Goal: Information Seeking & Learning: Learn about a topic

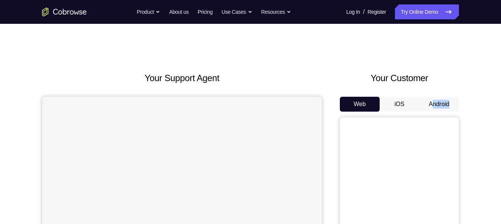
click at [431, 101] on div "Web iOS Android" at bounding box center [399, 222] width 119 height 250
click at [431, 101] on button "Android" at bounding box center [439, 104] width 40 height 15
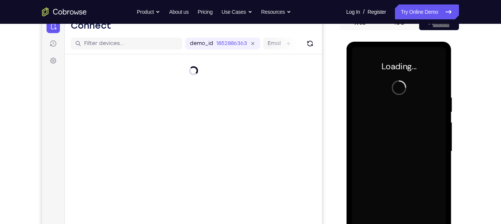
scroll to position [81, 0]
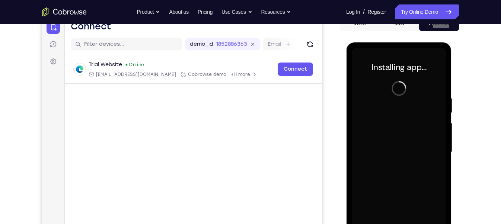
drag, startPoint x: 622, startPoint y: 139, endPoint x: 407, endPoint y: 92, distance: 220.8
click at [407, 92] on div at bounding box center [398, 152] width 94 height 208
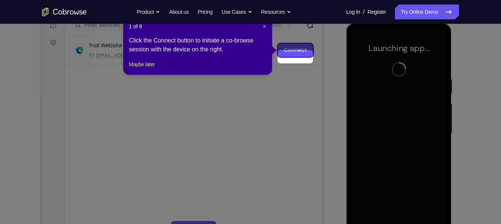
scroll to position [91, 0]
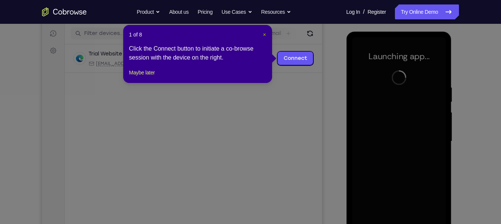
click at [263, 31] on button "×" at bounding box center [264, 34] width 3 height 7
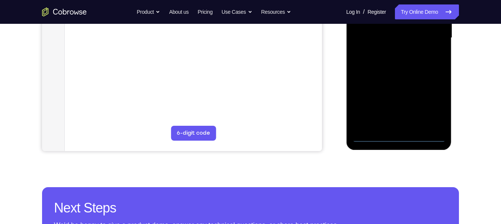
scroll to position [191, 0]
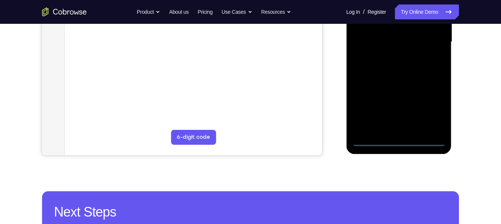
click at [399, 141] on div at bounding box center [398, 42] width 94 height 208
click at [430, 107] on div at bounding box center [398, 42] width 94 height 208
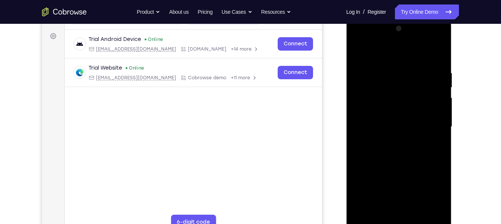
scroll to position [105, 0]
click at [396, 51] on div at bounding box center [398, 127] width 94 height 208
click at [425, 123] on div at bounding box center [398, 127] width 94 height 208
click at [394, 142] on div at bounding box center [398, 127] width 94 height 208
click at [383, 121] on div at bounding box center [398, 127] width 94 height 208
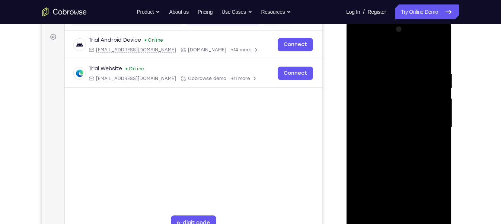
click at [380, 115] on div at bounding box center [398, 127] width 94 height 208
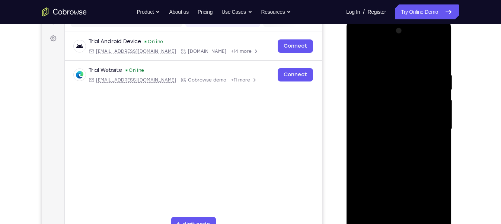
click at [410, 128] on div at bounding box center [398, 129] width 94 height 208
click at [378, 126] on div at bounding box center [398, 129] width 94 height 208
click at [387, 145] on div at bounding box center [398, 129] width 94 height 208
click at [437, 68] on div at bounding box center [398, 129] width 94 height 208
click at [387, 72] on div at bounding box center [398, 129] width 94 height 208
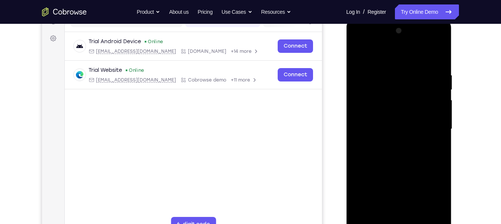
click at [430, 131] on div at bounding box center [398, 129] width 94 height 208
click at [429, 108] on div at bounding box center [398, 129] width 94 height 208
click at [435, 112] on div at bounding box center [398, 129] width 94 height 208
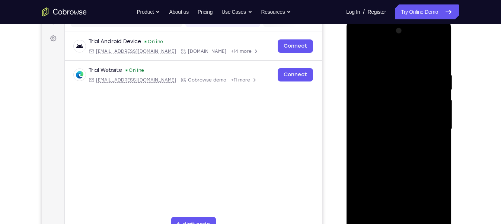
drag, startPoint x: 391, startPoint y: 52, endPoint x: 391, endPoint y: 25, distance: 27.2
click at [391, 25] on div at bounding box center [398, 129] width 94 height 208
click at [439, 57] on div at bounding box center [398, 129] width 94 height 208
drag, startPoint x: 414, startPoint y: 94, endPoint x: 406, endPoint y: 73, distance: 22.7
click at [406, 73] on div at bounding box center [398, 129] width 94 height 208
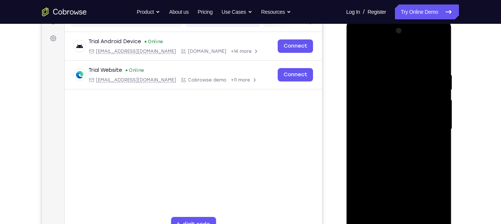
drag, startPoint x: 414, startPoint y: 100, endPoint x: 411, endPoint y: 44, distance: 55.5
click at [411, 44] on div at bounding box center [398, 129] width 94 height 208
drag, startPoint x: 405, startPoint y: 124, endPoint x: 404, endPoint y: 48, distance: 75.9
click at [404, 48] on div at bounding box center [398, 129] width 94 height 208
drag, startPoint x: 405, startPoint y: 146, endPoint x: 410, endPoint y: 67, distance: 79.8
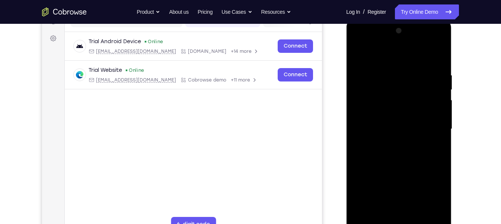
click at [410, 67] on div at bounding box center [398, 129] width 94 height 208
drag, startPoint x: 410, startPoint y: 151, endPoint x: 407, endPoint y: 82, distance: 69.3
click at [407, 82] on div at bounding box center [398, 129] width 94 height 208
click at [438, 137] on div at bounding box center [398, 129] width 94 height 208
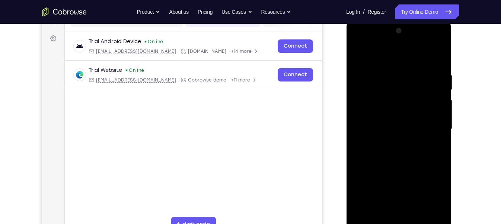
click at [438, 137] on div at bounding box center [398, 129] width 94 height 208
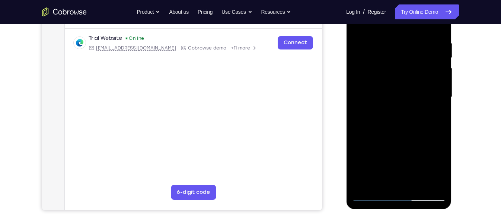
scroll to position [135, 0]
click at [417, 183] on div at bounding box center [398, 97] width 94 height 208
click at [403, 138] on div at bounding box center [398, 97] width 94 height 208
click at [388, 123] on div at bounding box center [398, 97] width 94 height 208
click at [385, 25] on div at bounding box center [398, 97] width 94 height 208
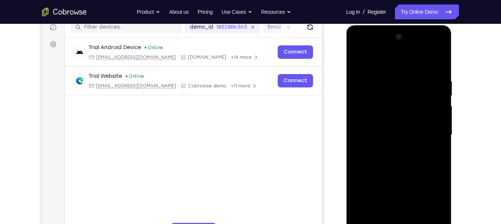
scroll to position [97, 0]
click at [364, 117] on div at bounding box center [398, 135] width 94 height 208
click at [435, 113] on div at bounding box center [398, 135] width 94 height 208
click at [441, 118] on div at bounding box center [398, 135] width 94 height 208
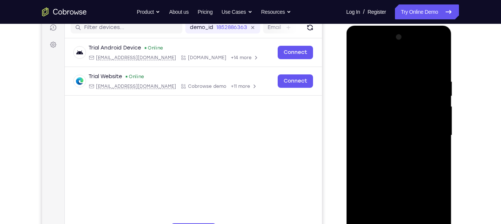
click at [441, 118] on div at bounding box center [398, 135] width 94 height 208
click at [362, 124] on div at bounding box center [398, 135] width 94 height 208
click at [440, 35] on div at bounding box center [398, 135] width 94 height 208
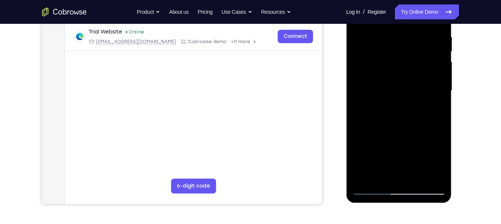
scroll to position [143, 0]
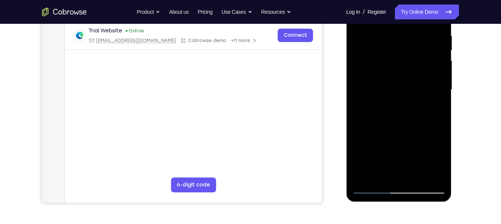
click at [364, 177] on div at bounding box center [398, 89] width 94 height 208
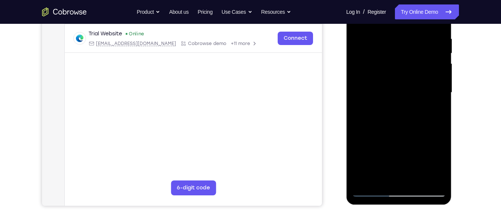
click at [362, 178] on div at bounding box center [398, 92] width 94 height 208
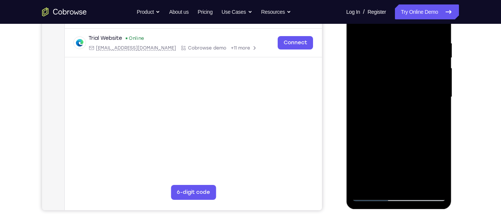
scroll to position [135, 0]
click at [366, 188] on div at bounding box center [398, 97] width 94 height 208
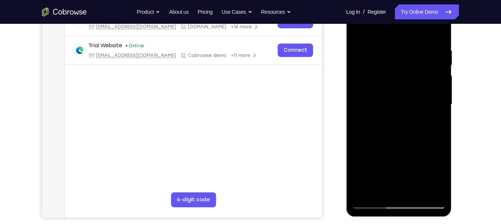
click at [366, 194] on div at bounding box center [398, 104] width 94 height 208
drag, startPoint x: 404, startPoint y: 70, endPoint x: 405, endPoint y: 160, distance: 89.6
click at [405, 160] on div at bounding box center [398, 104] width 94 height 208
click at [388, 46] on div at bounding box center [398, 104] width 94 height 208
click at [427, 90] on div at bounding box center [398, 104] width 94 height 208
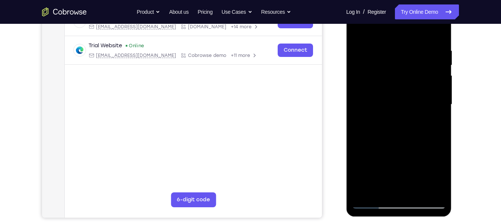
click at [427, 90] on div at bounding box center [398, 104] width 94 height 208
click at [426, 103] on div at bounding box center [398, 104] width 94 height 208
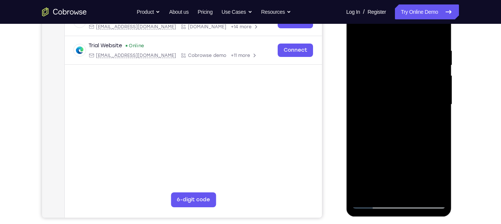
click at [426, 103] on div at bounding box center [398, 104] width 94 height 208
click at [434, 107] on div at bounding box center [398, 104] width 94 height 208
click at [438, 97] on div at bounding box center [398, 104] width 94 height 208
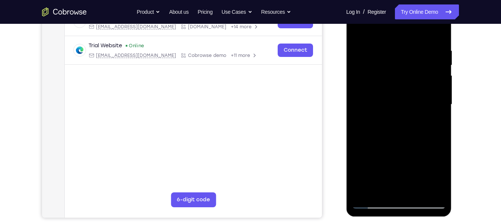
click at [438, 97] on div at bounding box center [398, 104] width 94 height 208
click at [440, 33] on div at bounding box center [398, 104] width 94 height 208
drag, startPoint x: 430, startPoint y: 63, endPoint x: 442, endPoint y: 138, distance: 76.1
click at [442, 138] on div at bounding box center [398, 104] width 94 height 208
drag, startPoint x: 412, startPoint y: 81, endPoint x: 405, endPoint y: 56, distance: 26.7
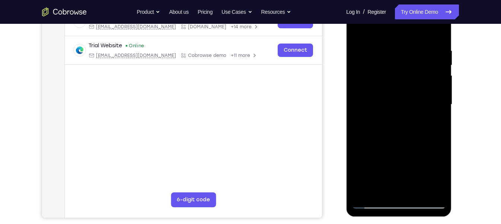
click at [405, 56] on div at bounding box center [398, 104] width 94 height 208
drag, startPoint x: 387, startPoint y: 110, endPoint x: 384, endPoint y: 32, distance: 78.2
click at [384, 32] on div at bounding box center [398, 104] width 94 height 208
drag, startPoint x: 395, startPoint y: 111, endPoint x: 383, endPoint y: -13, distance: 124.5
click at [383, 0] on html "Online web based iOS Simulators and Android Emulators. Run iPhone, iPad, Mobile…" at bounding box center [399, 106] width 106 height 223
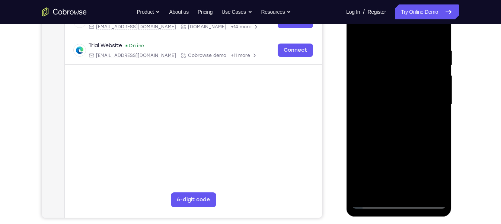
drag, startPoint x: 392, startPoint y: 110, endPoint x: 392, endPoint y: 46, distance: 63.6
click at [392, 46] on div at bounding box center [398, 104] width 94 height 208
drag, startPoint x: 396, startPoint y: 127, endPoint x: 386, endPoint y: 22, distance: 105.4
click at [386, 22] on div at bounding box center [398, 104] width 94 height 208
click at [443, 103] on div at bounding box center [398, 104] width 94 height 208
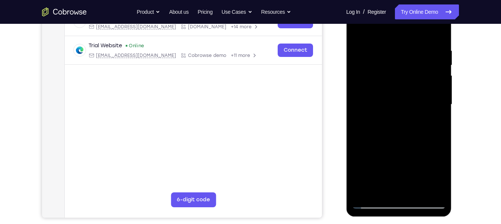
click at [440, 103] on div at bounding box center [398, 104] width 94 height 208
drag, startPoint x: 402, startPoint y: 159, endPoint x: 389, endPoint y: 80, distance: 80.0
click at [389, 80] on div at bounding box center [398, 104] width 94 height 208
drag, startPoint x: 399, startPoint y: 132, endPoint x: 390, endPoint y: 4, distance: 128.3
click at [390, 4] on div at bounding box center [398, 104] width 94 height 208
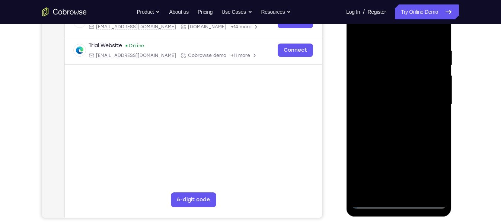
drag, startPoint x: 389, startPoint y: 119, endPoint x: 388, endPoint y: 48, distance: 71.1
click at [388, 48] on div at bounding box center [398, 104] width 94 height 208
drag, startPoint x: 411, startPoint y: 128, endPoint x: 405, endPoint y: 68, distance: 60.1
click at [405, 68] on div at bounding box center [398, 104] width 94 height 208
drag, startPoint x: 404, startPoint y: 115, endPoint x: 410, endPoint y: 20, distance: 94.7
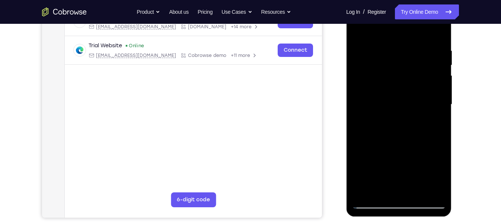
click at [410, 20] on div at bounding box center [398, 104] width 94 height 208
drag, startPoint x: 404, startPoint y: 125, endPoint x: 391, endPoint y: 38, distance: 87.9
click at [391, 38] on div at bounding box center [398, 104] width 94 height 208
